Goal: Transaction & Acquisition: Obtain resource

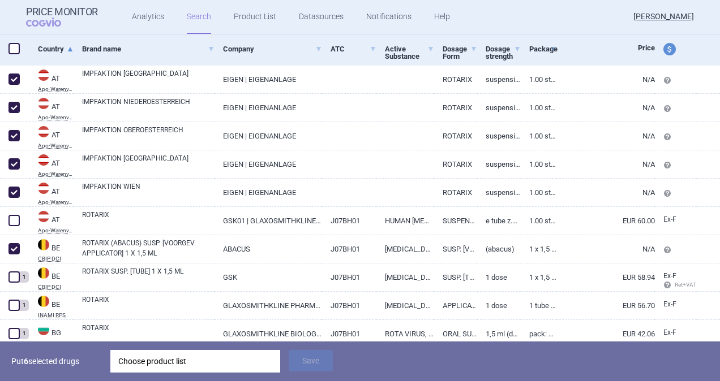
scroll to position [170, 0]
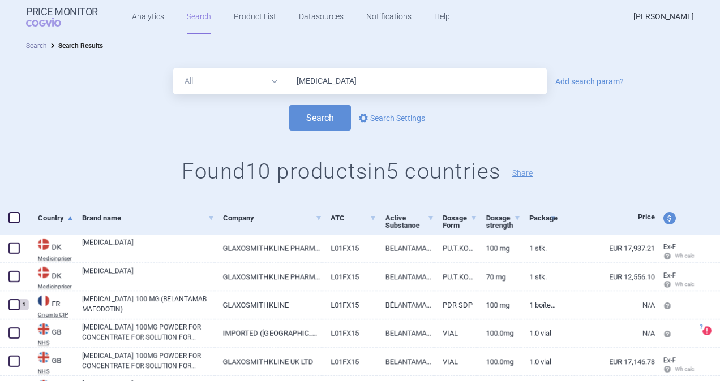
click at [339, 81] on input "[MEDICAL_DATA]" at bounding box center [415, 80] width 261 height 25
type input "b"
type input "rotarix"
click at [289, 105] on button "Search" at bounding box center [320, 117] width 62 height 25
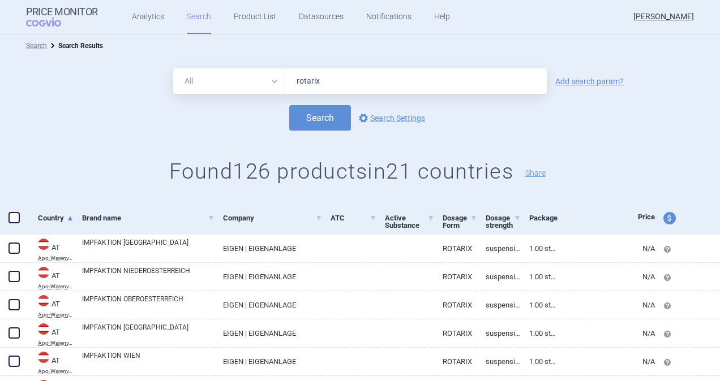
click at [10, 217] on span at bounding box center [13, 217] width 11 height 11
checkbox input "true"
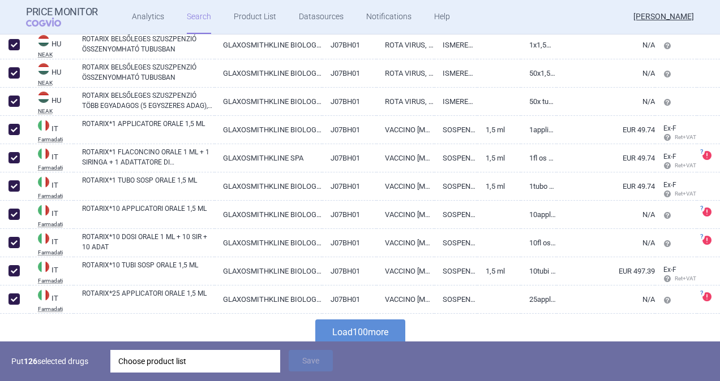
scroll to position [2776, 0]
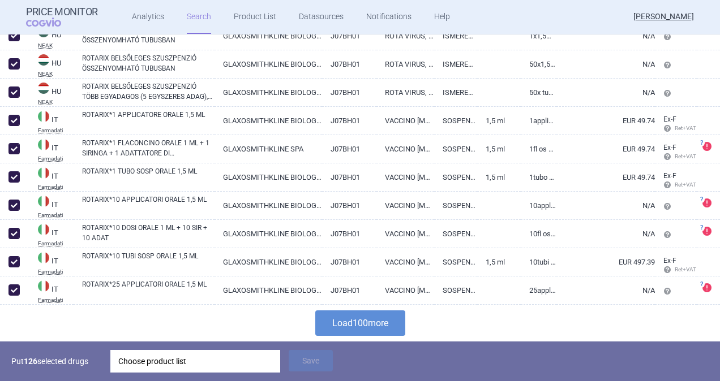
click at [388, 327] on button "Load 100 more" at bounding box center [360, 323] width 90 height 25
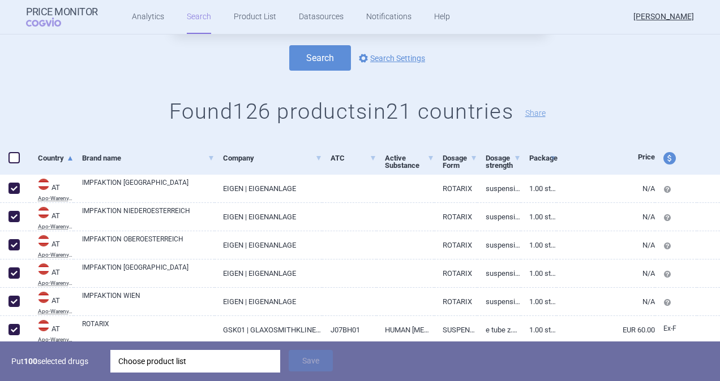
scroll to position [0, 0]
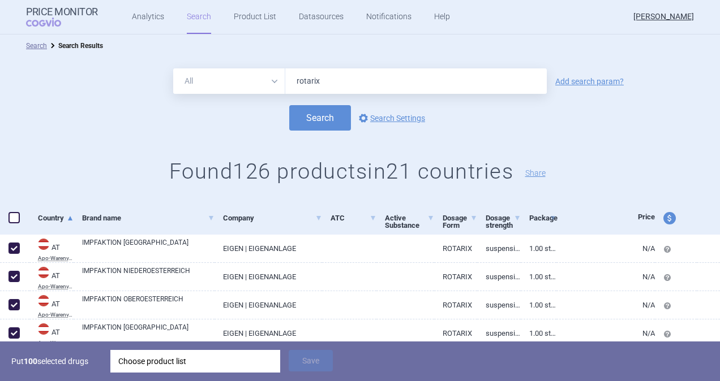
click at [14, 216] on span at bounding box center [13, 217] width 11 height 11
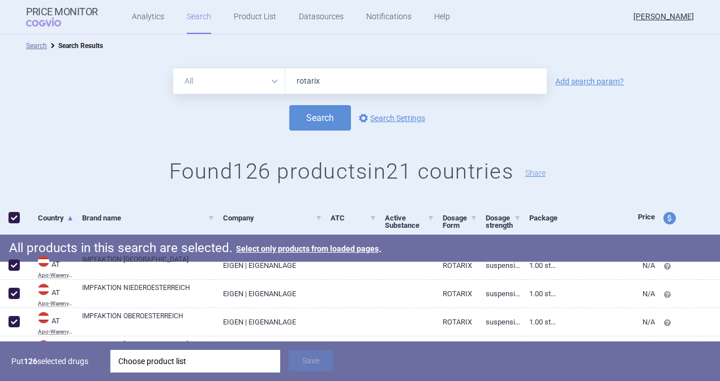
click at [13, 217] on span at bounding box center [13, 217] width 11 height 11
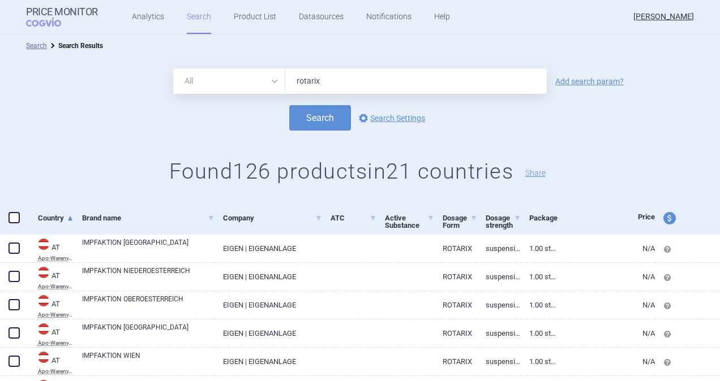
click at [13, 217] on span at bounding box center [13, 217] width 11 height 11
checkbox input "true"
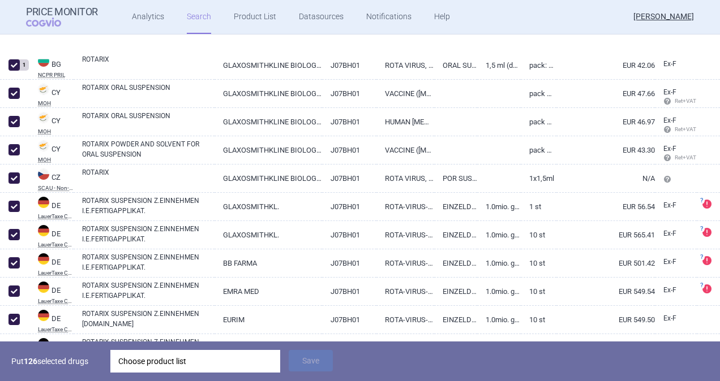
scroll to position [509, 0]
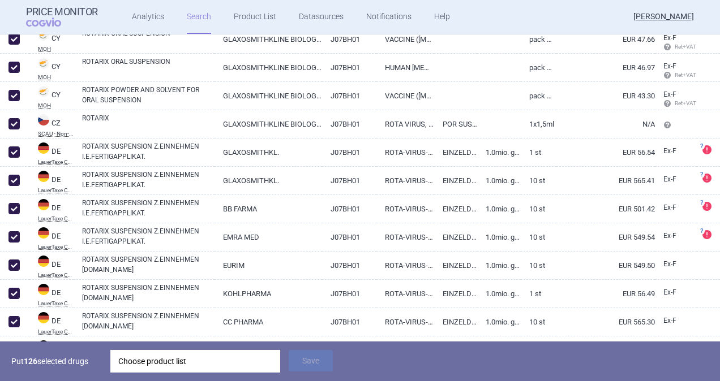
click at [174, 358] on div "Choose product list" at bounding box center [195, 361] width 154 height 23
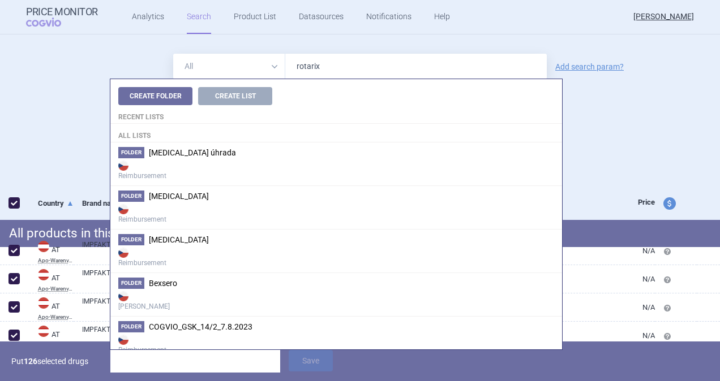
scroll to position [0, 0]
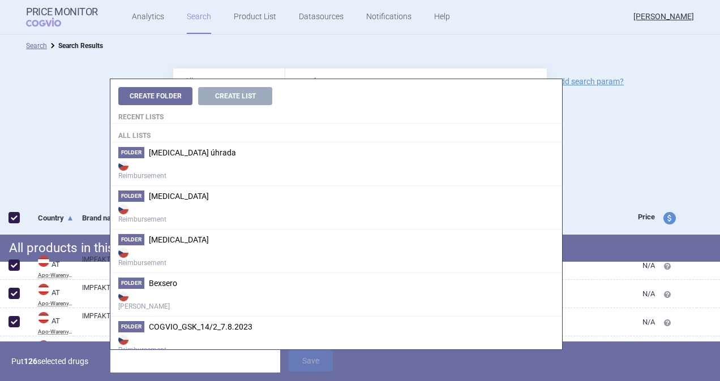
click at [601, 146] on div "All Brand Name ATC Company Active Substance Country Newer than rotarix Add sear…" at bounding box center [360, 129] width 720 height 145
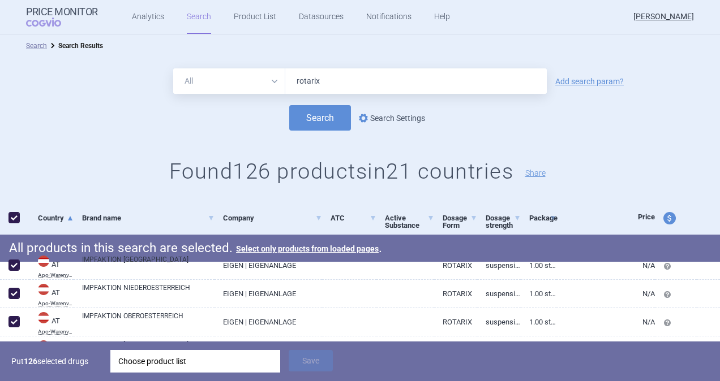
click at [394, 119] on link "options Search Settings" at bounding box center [390, 118] width 68 height 14
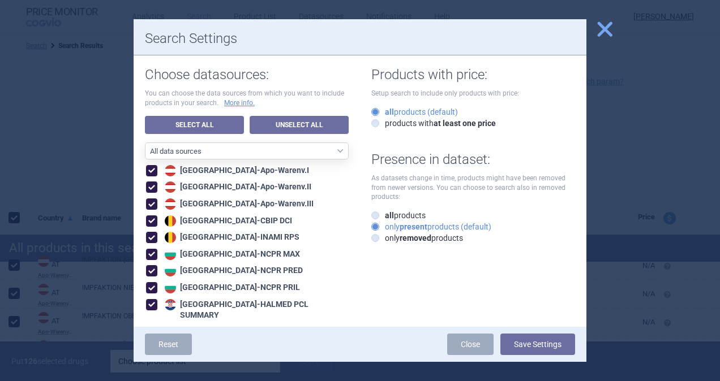
click at [333, 157] on select "All data sources CZ reference sources - Reimbursement CZ reference sources - [P…" at bounding box center [247, 151] width 204 height 17
click at [332, 157] on select "All data sources CZ reference sources - Reimbursement CZ reference sources - [P…" at bounding box center [247, 151] width 204 height 17
click at [332, 154] on select "All data sources CZ reference sources - Reimbursement CZ reference sources - [P…" at bounding box center [247, 151] width 204 height 17
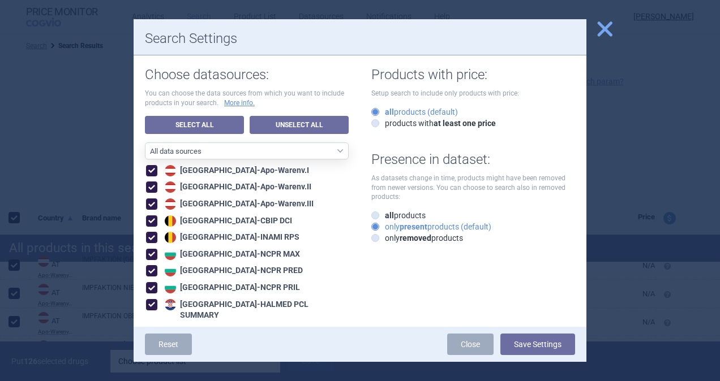
click at [607, 32] on span "close" at bounding box center [605, 29] width 20 height 20
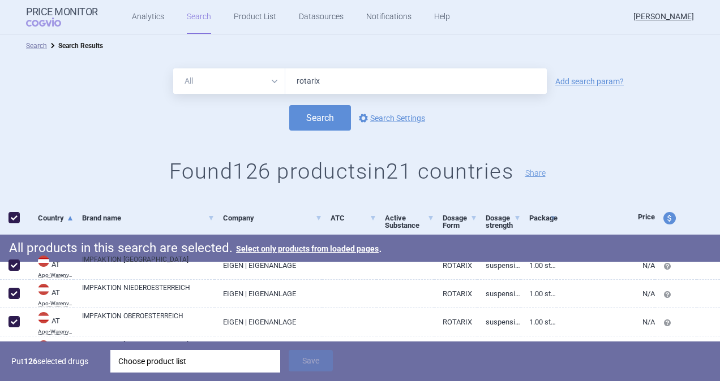
click at [175, 364] on div "Choose product list" at bounding box center [195, 361] width 154 height 23
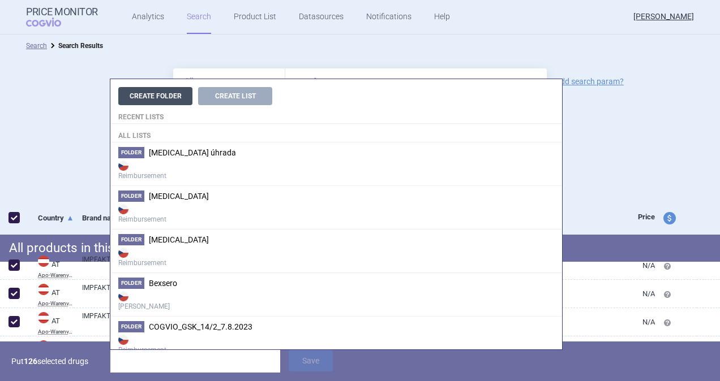
click at [166, 98] on button "Create Folder" at bounding box center [155, 96] width 74 height 18
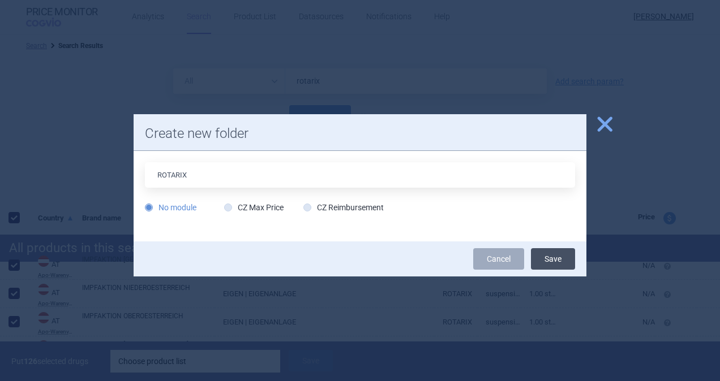
type input "ROTARIX"
click at [545, 261] on button "Save" at bounding box center [553, 258] width 44 height 21
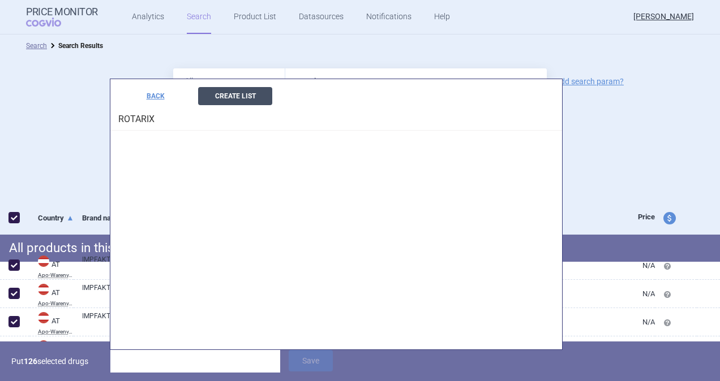
click at [244, 93] on button "Create List" at bounding box center [235, 96] width 74 height 18
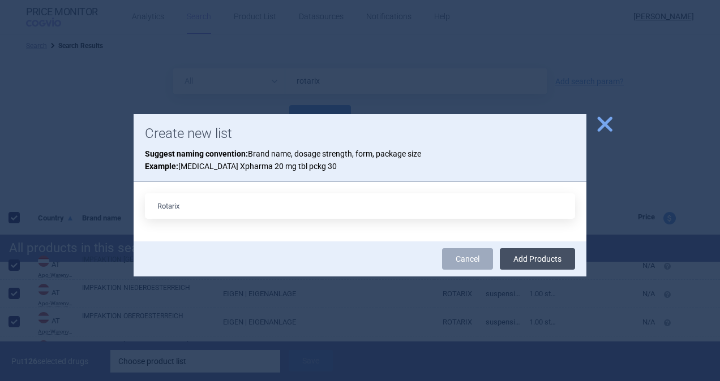
type input "Rotarix"
click at [521, 256] on button "Add Products" at bounding box center [537, 258] width 75 height 21
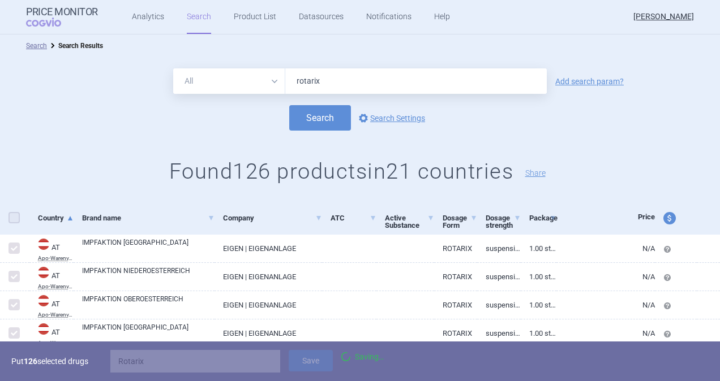
checkbox input "false"
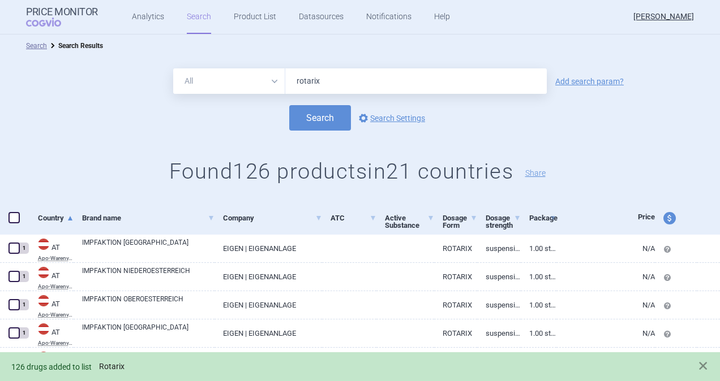
click at [115, 363] on link "Rotarix" at bounding box center [111, 367] width 25 height 10
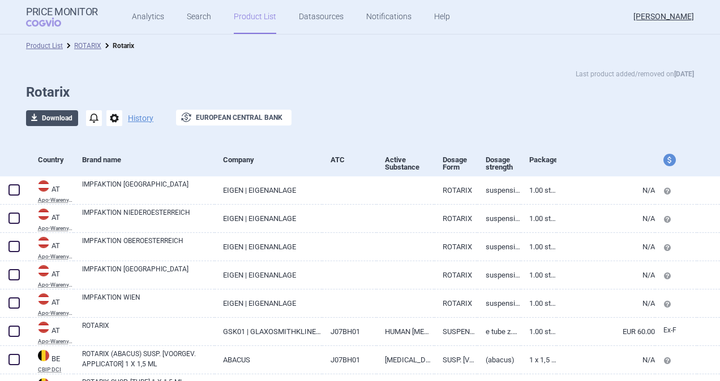
click at [38, 110] on button "download Download" at bounding box center [52, 118] width 52 height 16
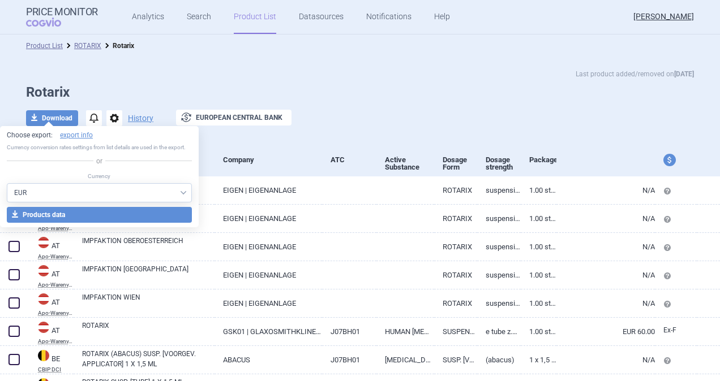
click at [130, 195] on select "AED AUD BGN BHD BOB BRL CAD CHF CNY COP CZK DKK DZD EUR GBP HUF ILS INR ISK JOD…" at bounding box center [99, 192] width 185 height 19
click at [127, 192] on select "AED AUD BGN BHD BOB BRL CAD CHF CNY COP CZK DKK DZD EUR GBP HUF ILS INR ISK JOD…" at bounding box center [99, 192] width 185 height 19
select select "CZK"
click at [7, 183] on select "AED AUD BGN BHD BOB BRL CAD CHF CNY COP CZK DKK DZD EUR GBP HUF ILS INR ISK JOD…" at bounding box center [99, 192] width 185 height 19
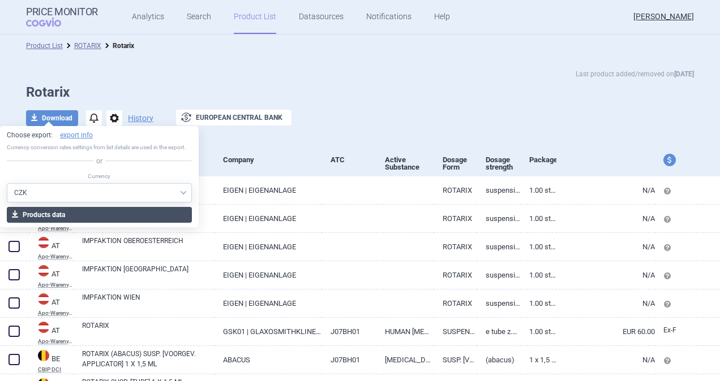
click at [46, 212] on button "download Products data" at bounding box center [99, 215] width 185 height 16
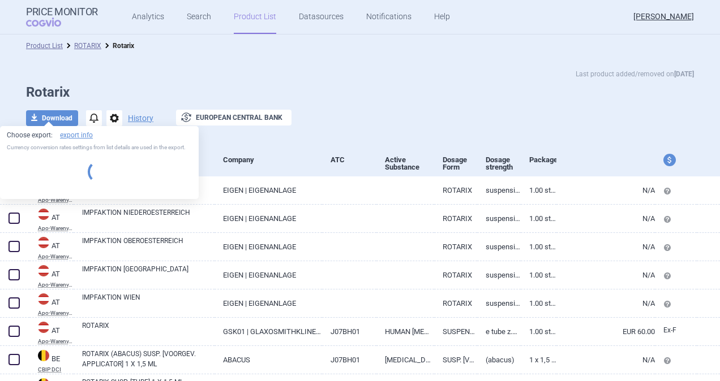
select select "CZK"
